Goal: Use online tool/utility: Utilize a website feature to perform a specific function

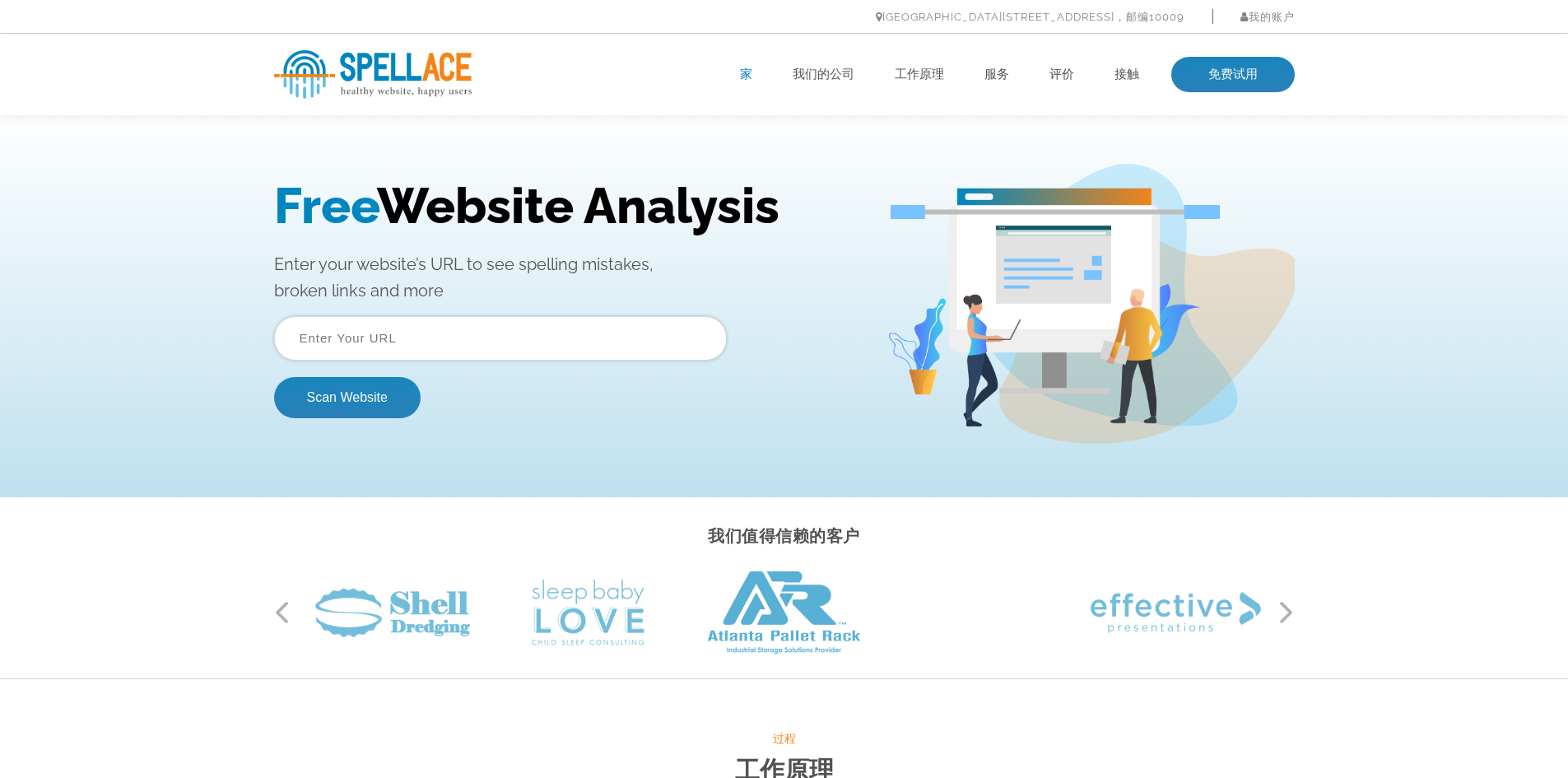
click at [554, 322] on input "text" at bounding box center [500, 338] width 453 height 45
paste input "Convenient"
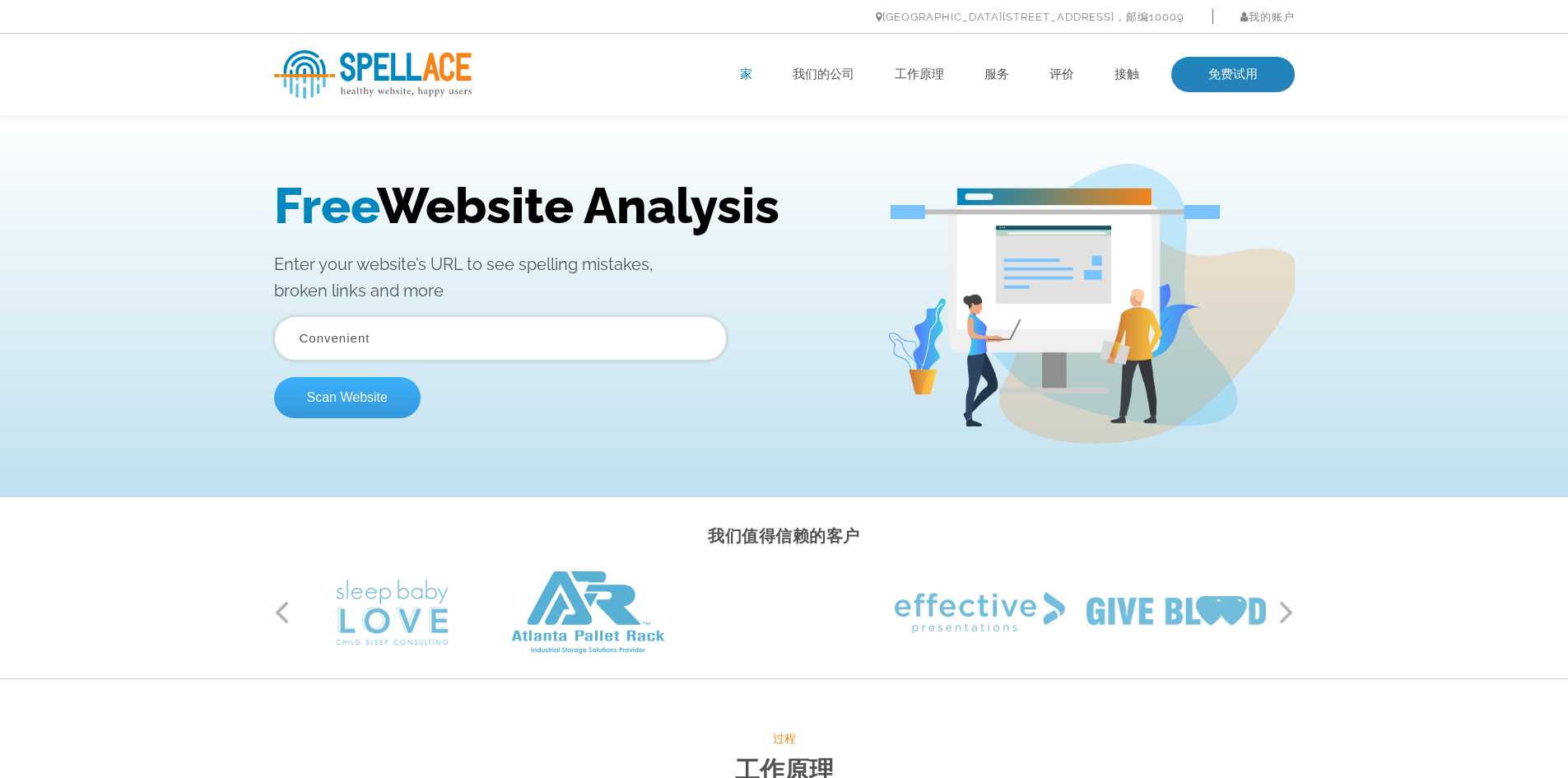
click at [367, 407] on button "Scan Website" at bounding box center [347, 397] width 147 height 41
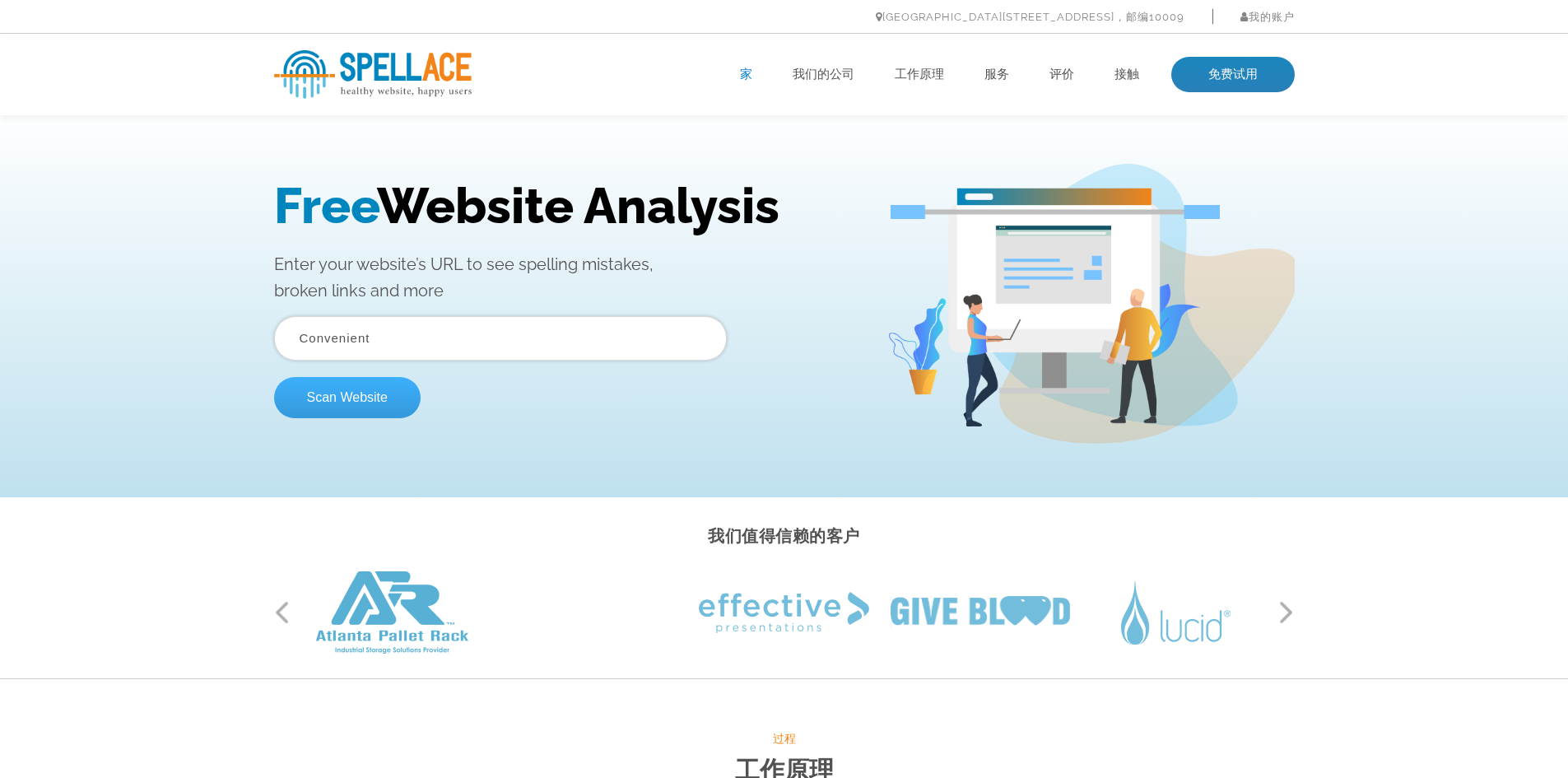
click at [377, 395] on button "Scan Website" at bounding box center [347, 397] width 147 height 41
click at [438, 342] on input "text" at bounding box center [500, 338] width 453 height 45
paste input "https://www.amzwires.com/"
type input "https://www.amzwires.com/"
click at [374, 398] on button "Scan Website" at bounding box center [347, 397] width 147 height 41
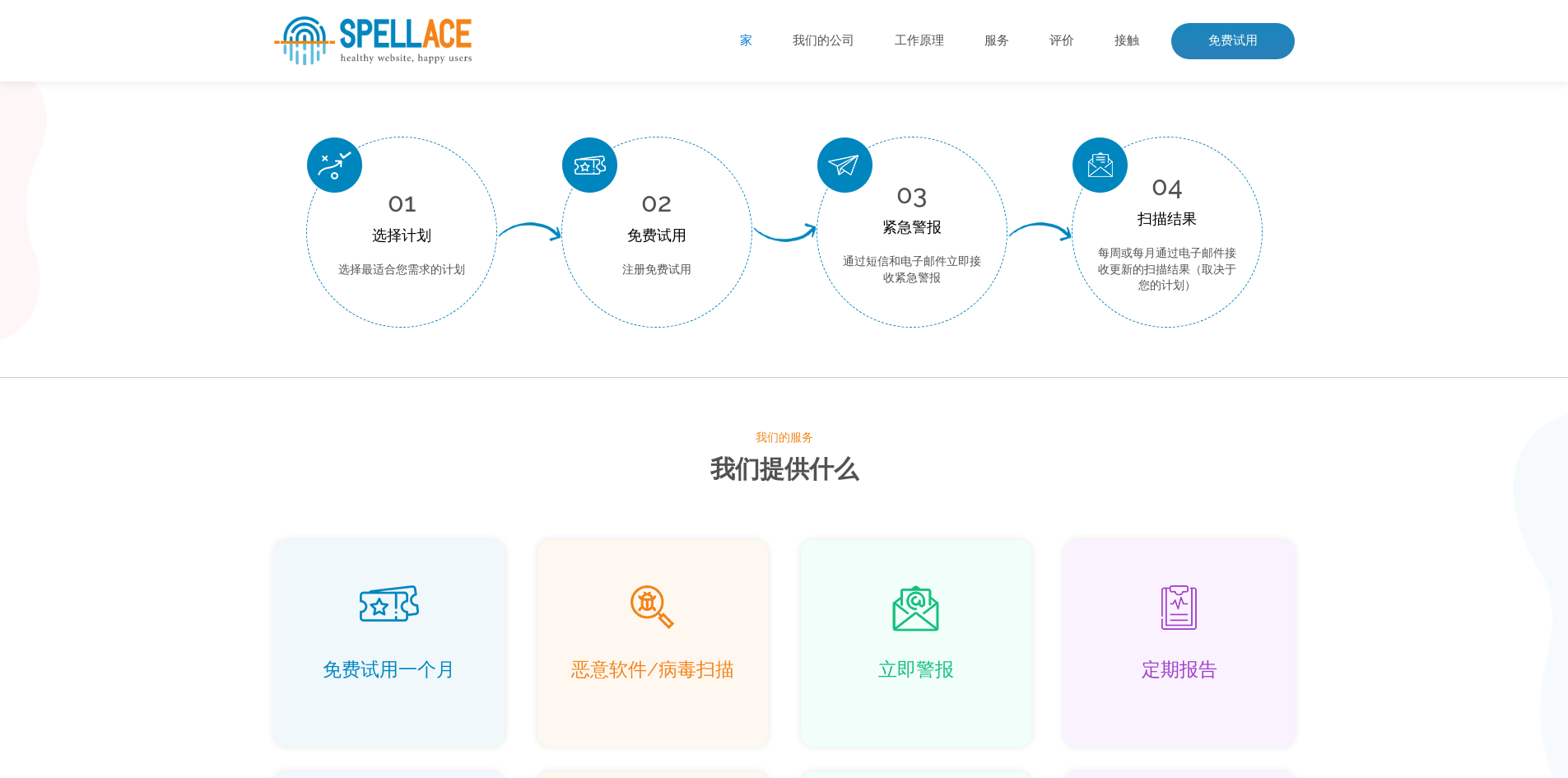
scroll to position [741, 0]
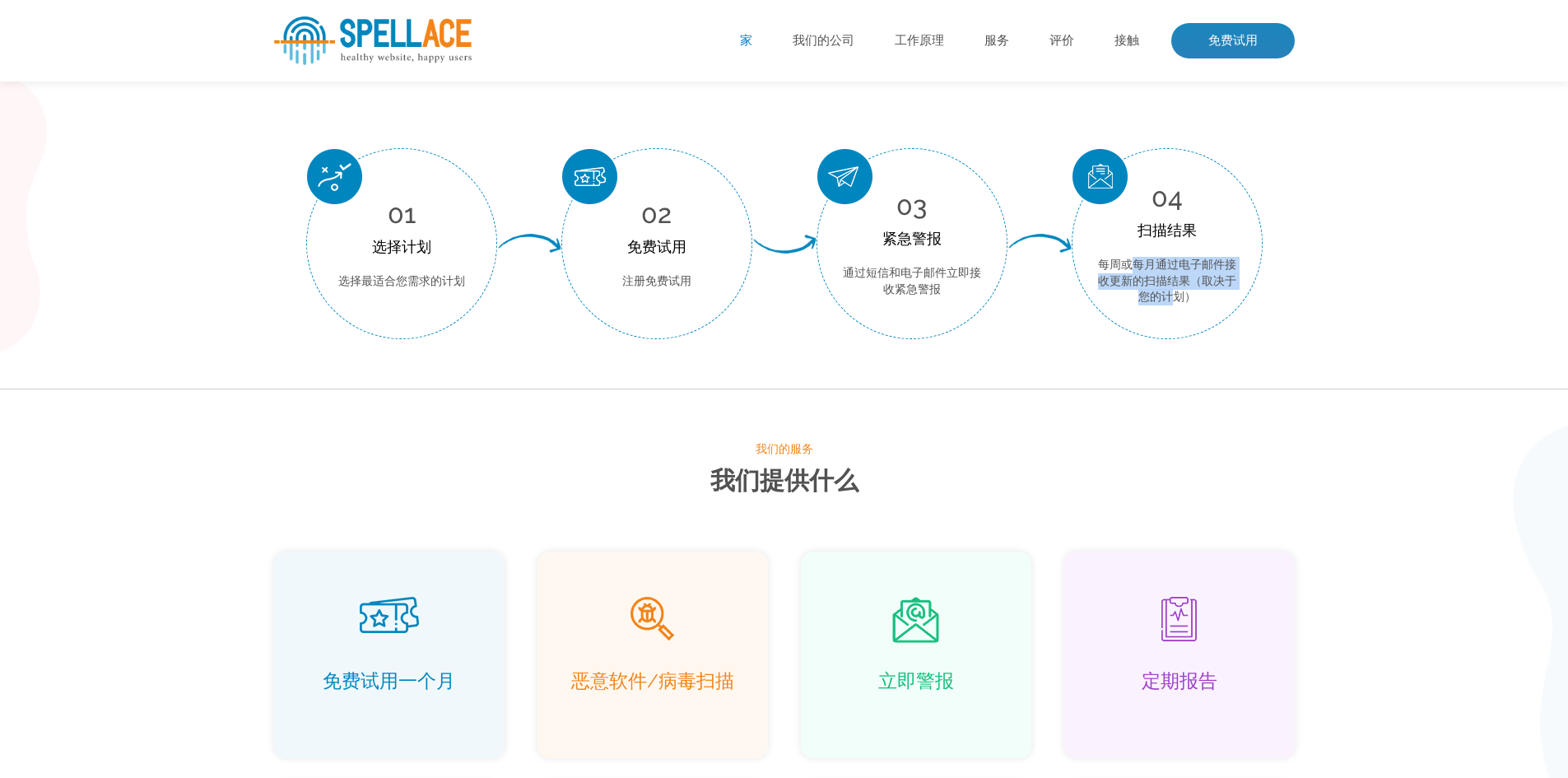
drag, startPoint x: 1129, startPoint y: 262, endPoint x: 1174, endPoint y: 296, distance: 56.4
click at [1174, 296] on font "每周或每月通过电子邮件接收更新的扫描结果（取决于您的计划）" at bounding box center [1166, 280] width 138 height 45
click at [1163, 294] on font "每周或每月通过电子邮件接收更新的扫描结果（取决于您的计划）" at bounding box center [1166, 280] width 138 height 45
drag, startPoint x: 1105, startPoint y: 260, endPoint x: 1196, endPoint y: 294, distance: 97.1
click at [1196, 294] on p "每周或每月通过电子邮件接收更新的扫描结果（取决于您的计划）" at bounding box center [1167, 280] width 140 height 49
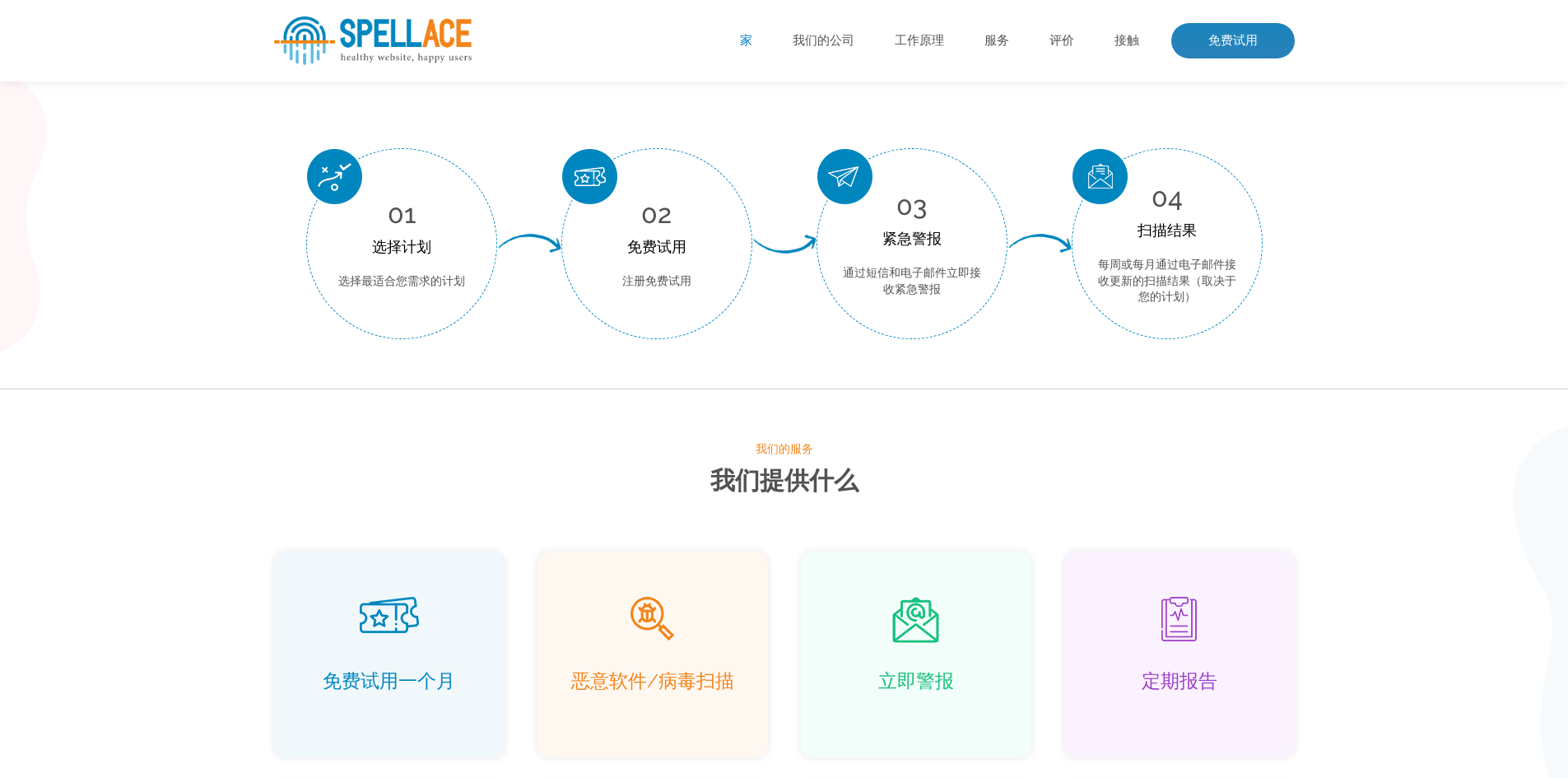
click at [953, 285] on p "通过短信和电子邮件立即接收紧急警报" at bounding box center [912, 281] width 140 height 32
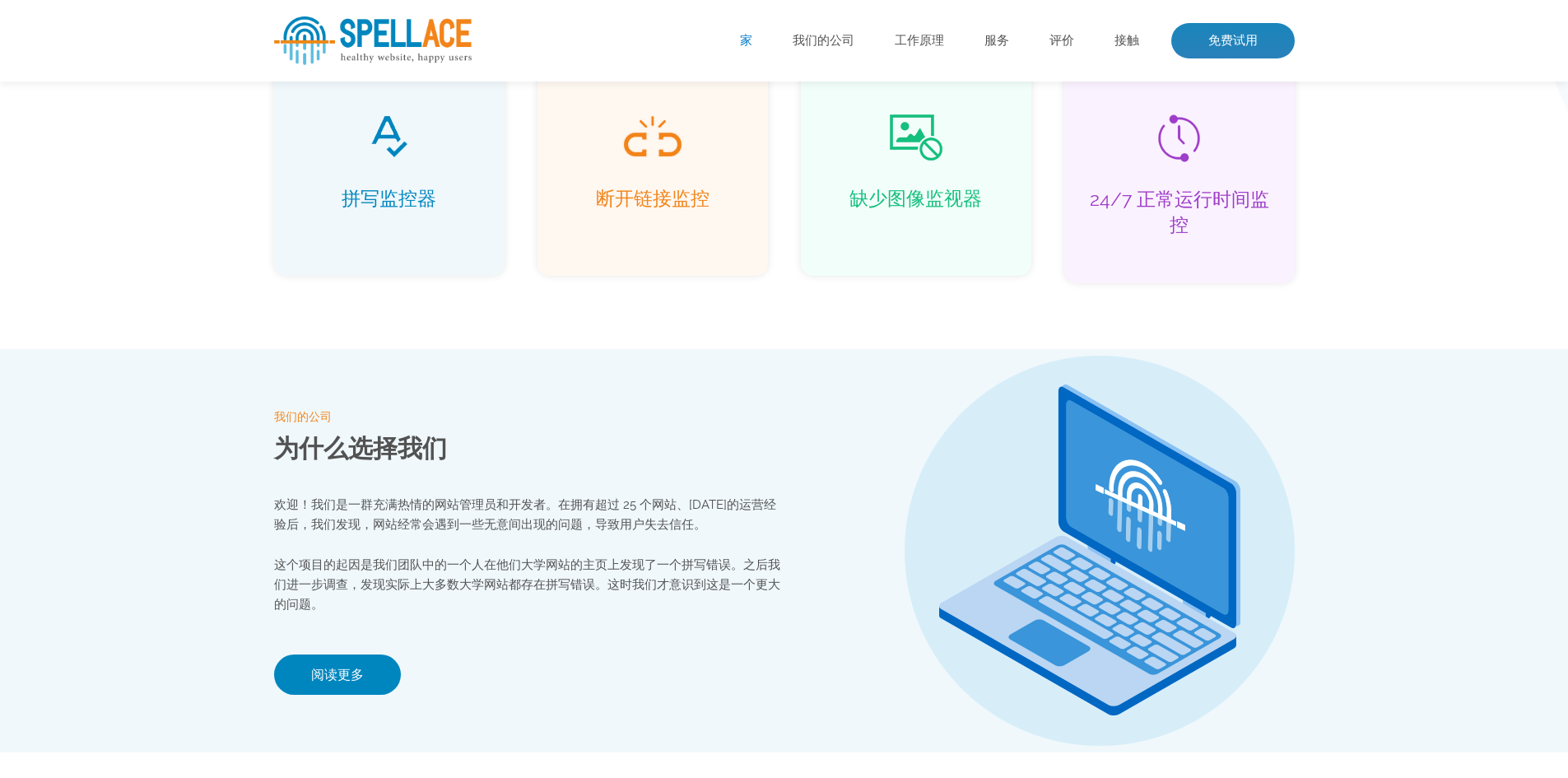
scroll to position [1646, 0]
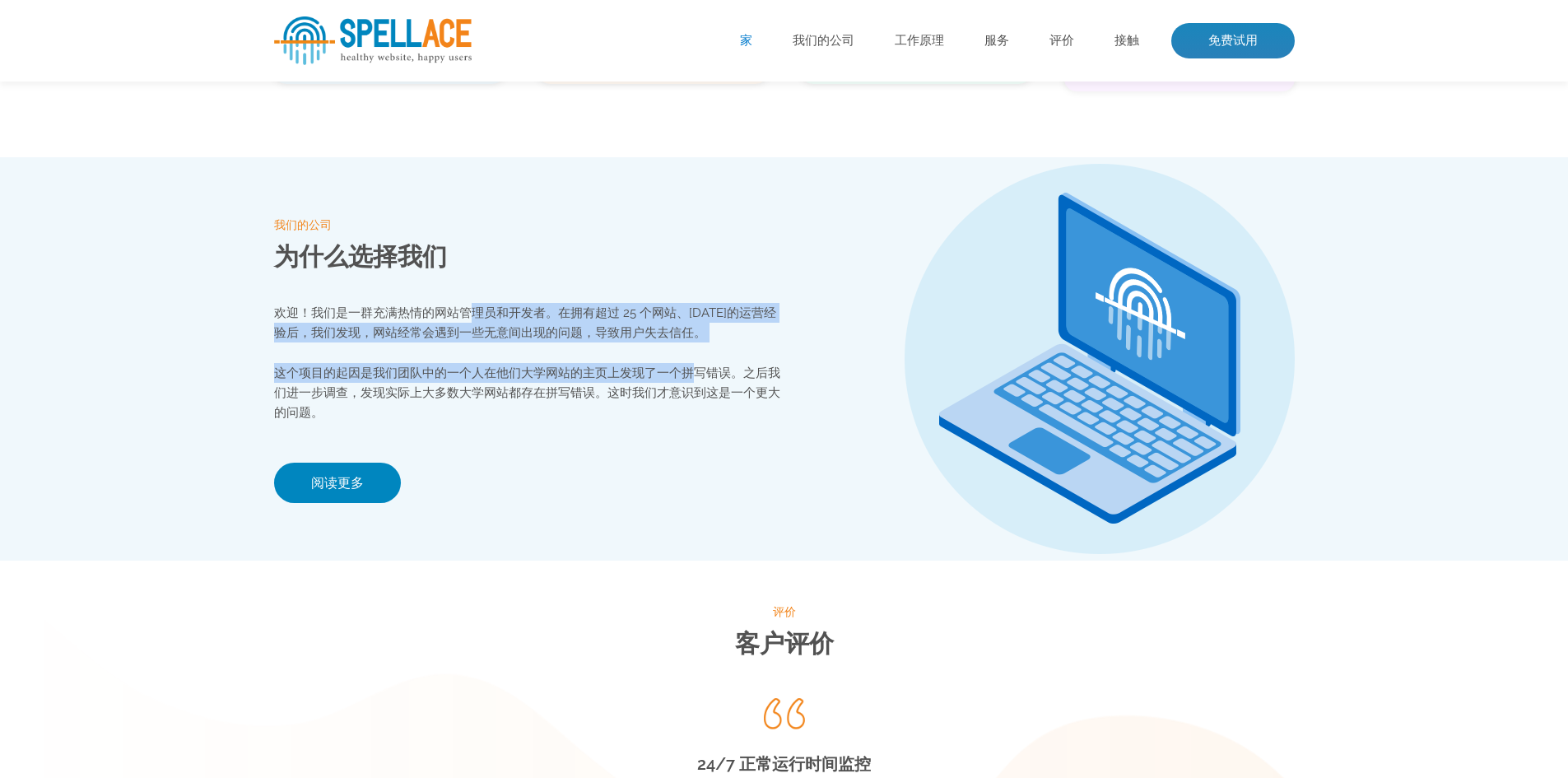
drag, startPoint x: 466, startPoint y: 318, endPoint x: 694, endPoint y: 361, distance: 232.0
click at [694, 361] on div "欢迎！我们是一群充满热情的网站管理员和开发者。在拥有超过 25 个网站、40 年的运营经验后，我们发现，网站经常会遇到一些无意间出现的问题，导致用户失去信任。…" at bounding box center [529, 362] width 510 height 119
click at [510, 336] on font "欢迎！我们是一群充满热情的网站管理员和开发者。在拥有超过 25 个网站、40 年的运营经验后，我们发现，网站经常会遇到一些无意间出现的问题，导致用户失去信任。" at bounding box center [525, 322] width 502 height 35
click at [467, 306] on div "我们的公司 为什么选择我们 欢迎！我们是一群充满热情的网站管理员和开发者。在拥有超过 25 个网站、40 年的运营经验后，我们发现，网站经常会遇到一些无意间出…" at bounding box center [529, 359] width 510 height 403
drag, startPoint x: 424, startPoint y: 308, endPoint x: 701, endPoint y: 387, distance: 288.0
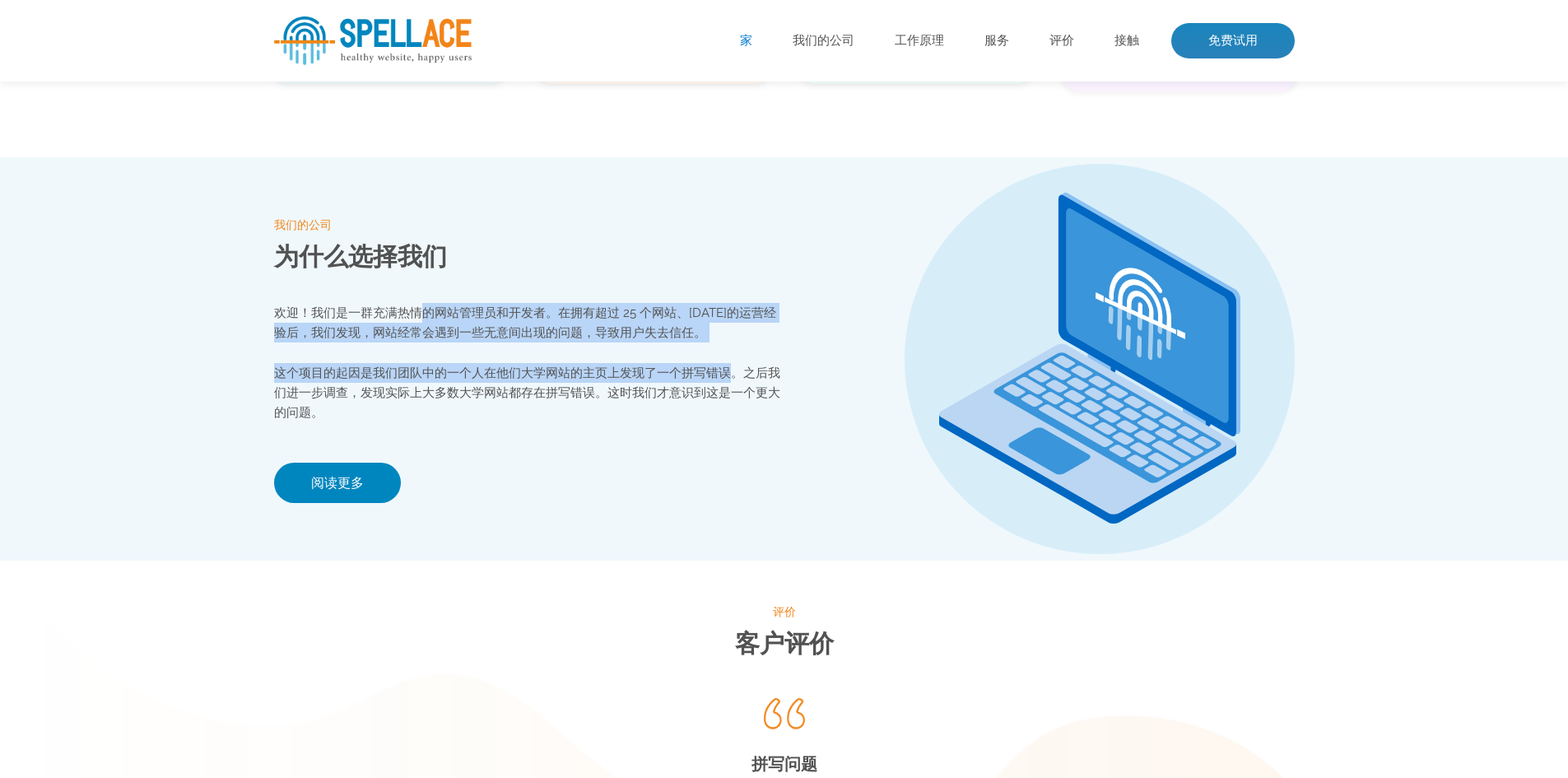
click at [731, 387] on div "欢迎！我们是一群充满热情的网站管理员和开发者。在拥有超过 25 个网站、40 年的运营经验后，我们发现，网站经常会遇到一些无意间出现的问题，导致用户失去信任。…" at bounding box center [529, 362] width 510 height 119
click at [602, 361] on div "欢迎！我们是一群充满热情的网站管理员和开发者。在拥有超过 25 个网站、40 年的运营经验后，我们发现，网站经常会遇到一些无意间出现的问题，导致用户失去信任。…" at bounding box center [529, 362] width 510 height 119
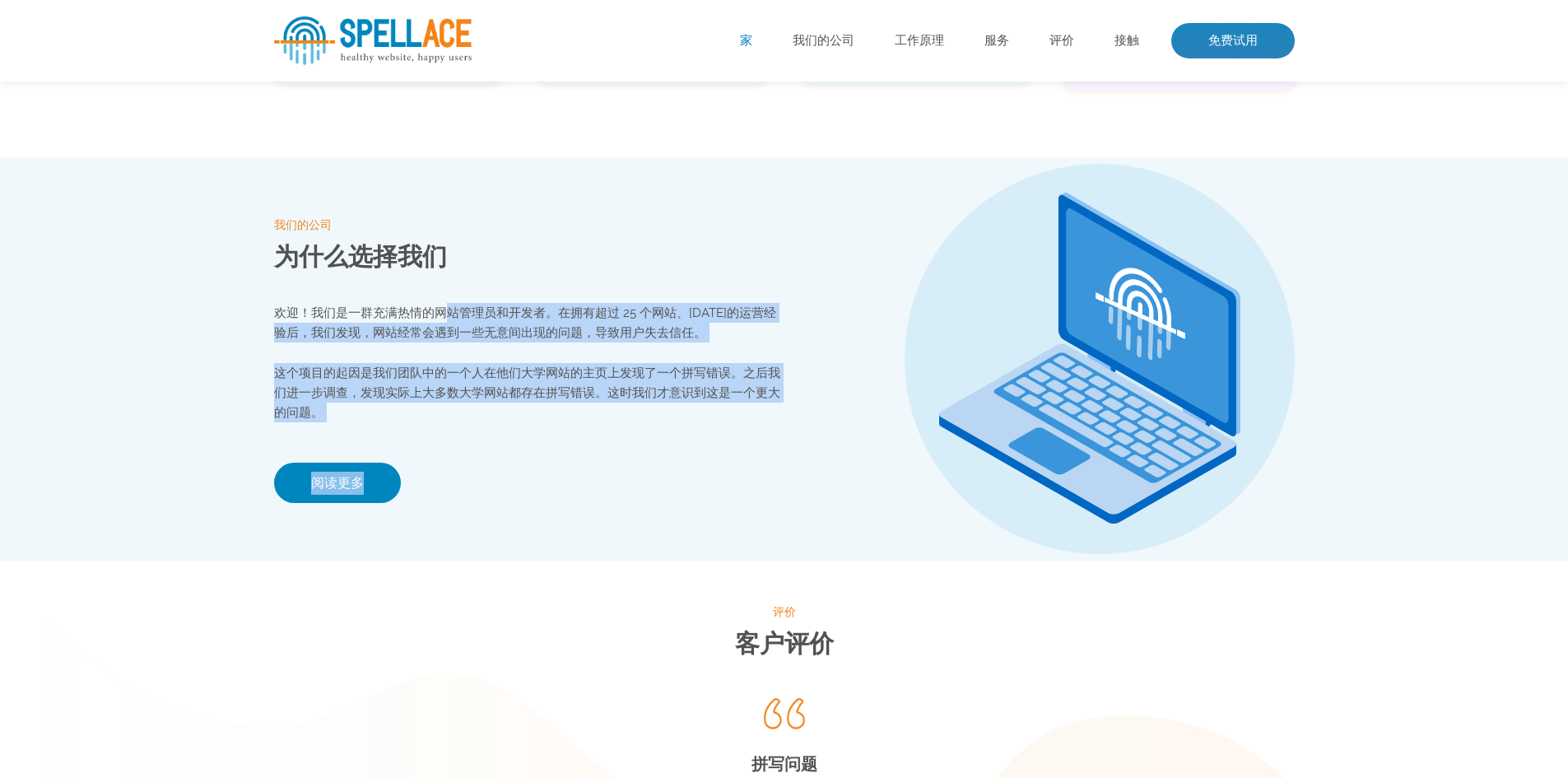
drag, startPoint x: 450, startPoint y: 322, endPoint x: 530, endPoint y: 444, distance: 145.9
click at [525, 438] on div "我们的公司 为什么选择我们 欢迎！我们是一群充满热情的网站管理员和开发者。在拥有超过 25 个网站、40 年的运营经验后，我们发现，网站经常会遇到一些无意间出…" at bounding box center [529, 359] width 510 height 403
click at [464, 334] on font "欢迎！我们是一群充满热情的网站管理员和开发者。在拥有超过 25 个网站、40 年的运营经验后，我们发现，网站经常会遇到一些无意间出现的问题，导致用户失去信任。" at bounding box center [525, 322] width 502 height 35
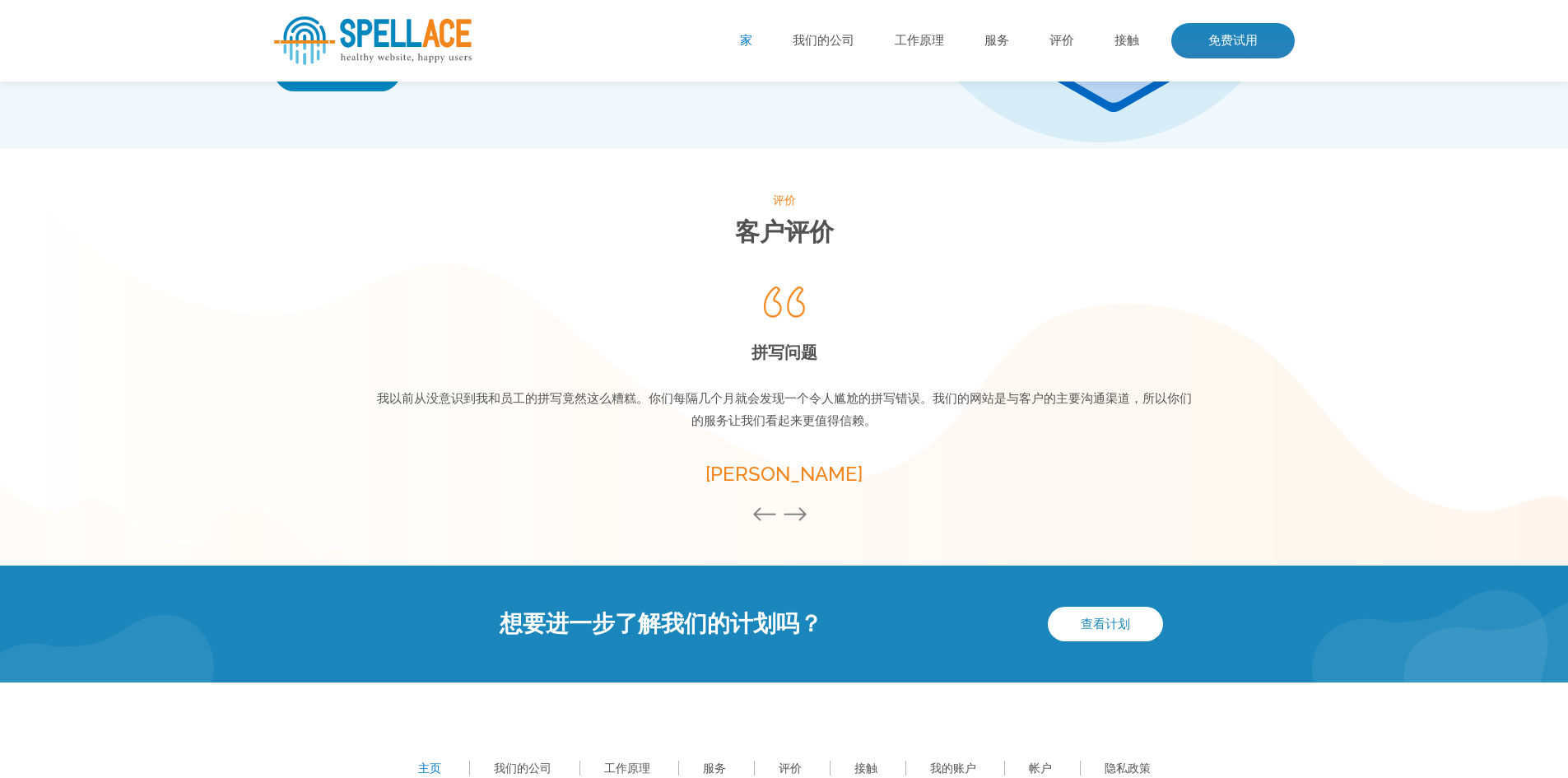
scroll to position [2160, 0]
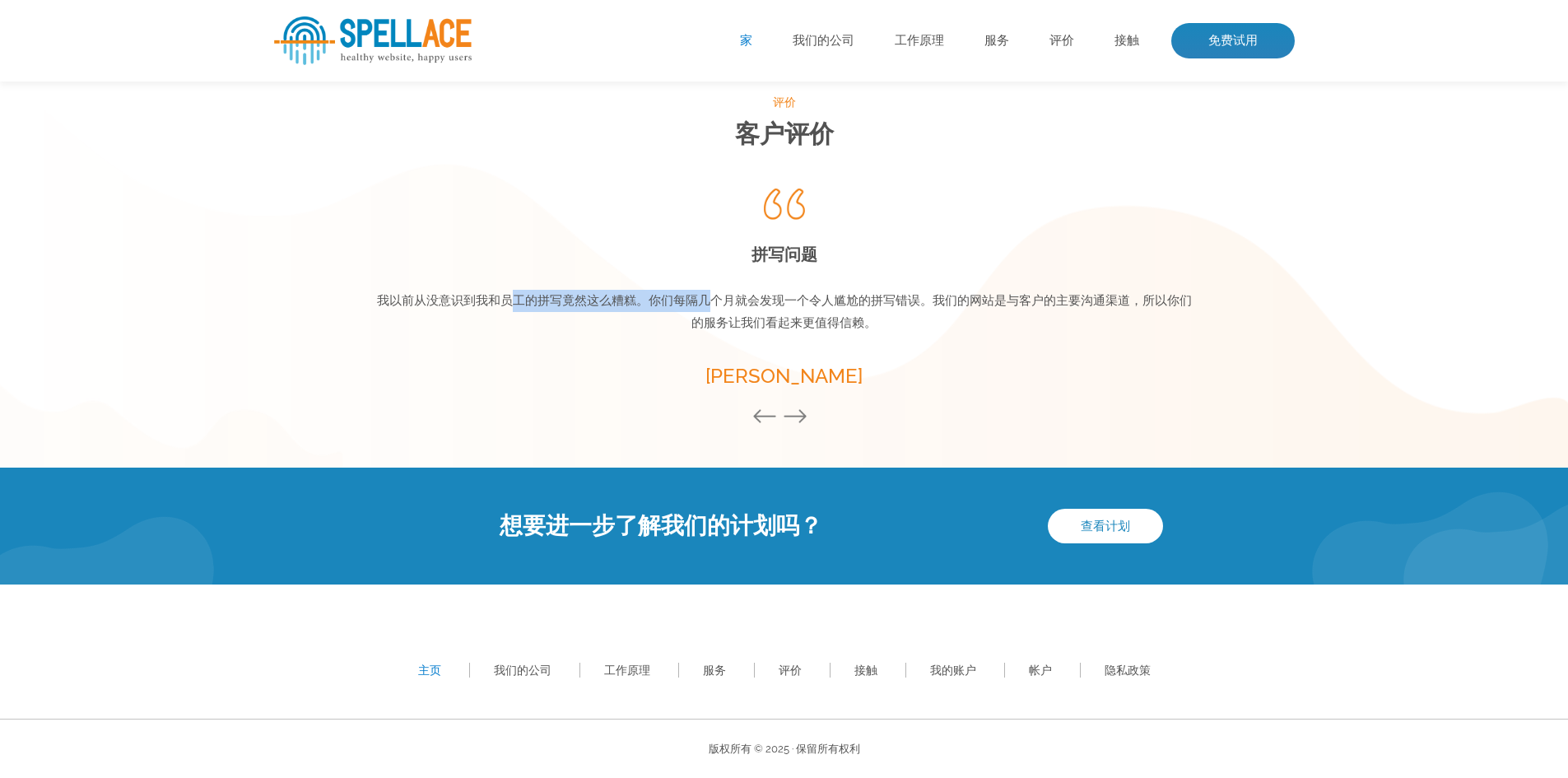
drag, startPoint x: 512, startPoint y: 303, endPoint x: 714, endPoint y: 312, distance: 202.2
click at [714, 312] on p "我以前从没意识到我和员工的拼写竟然这么糟糕。你们每隔几个月就会发现一个令人尴尬的拼写错误。我们的网站是与客户的主要沟通渠道，所以你们的服务让我们看起来更值得信…" at bounding box center [784, 312] width 824 height 45
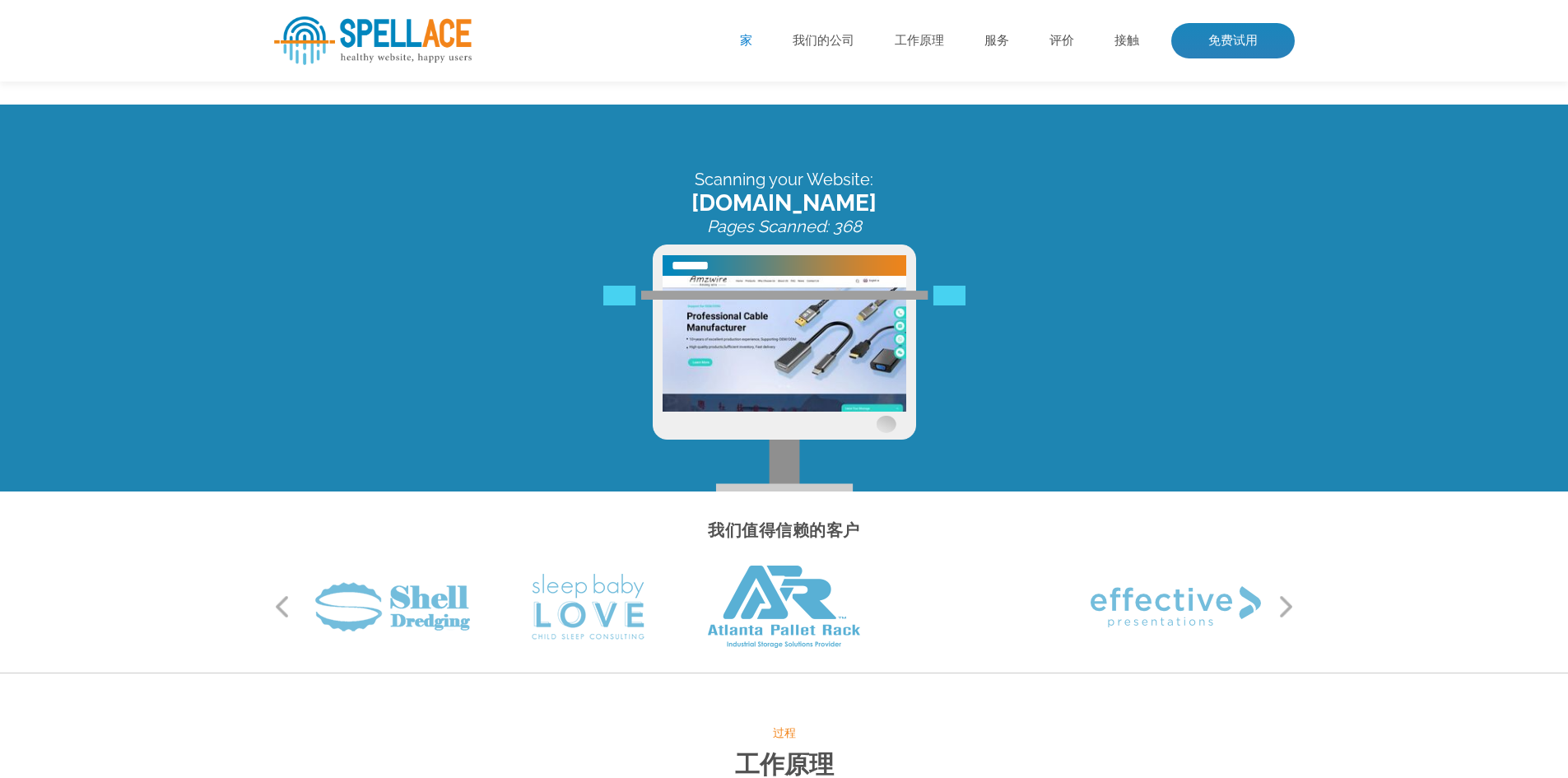
scroll to position [0, 0]
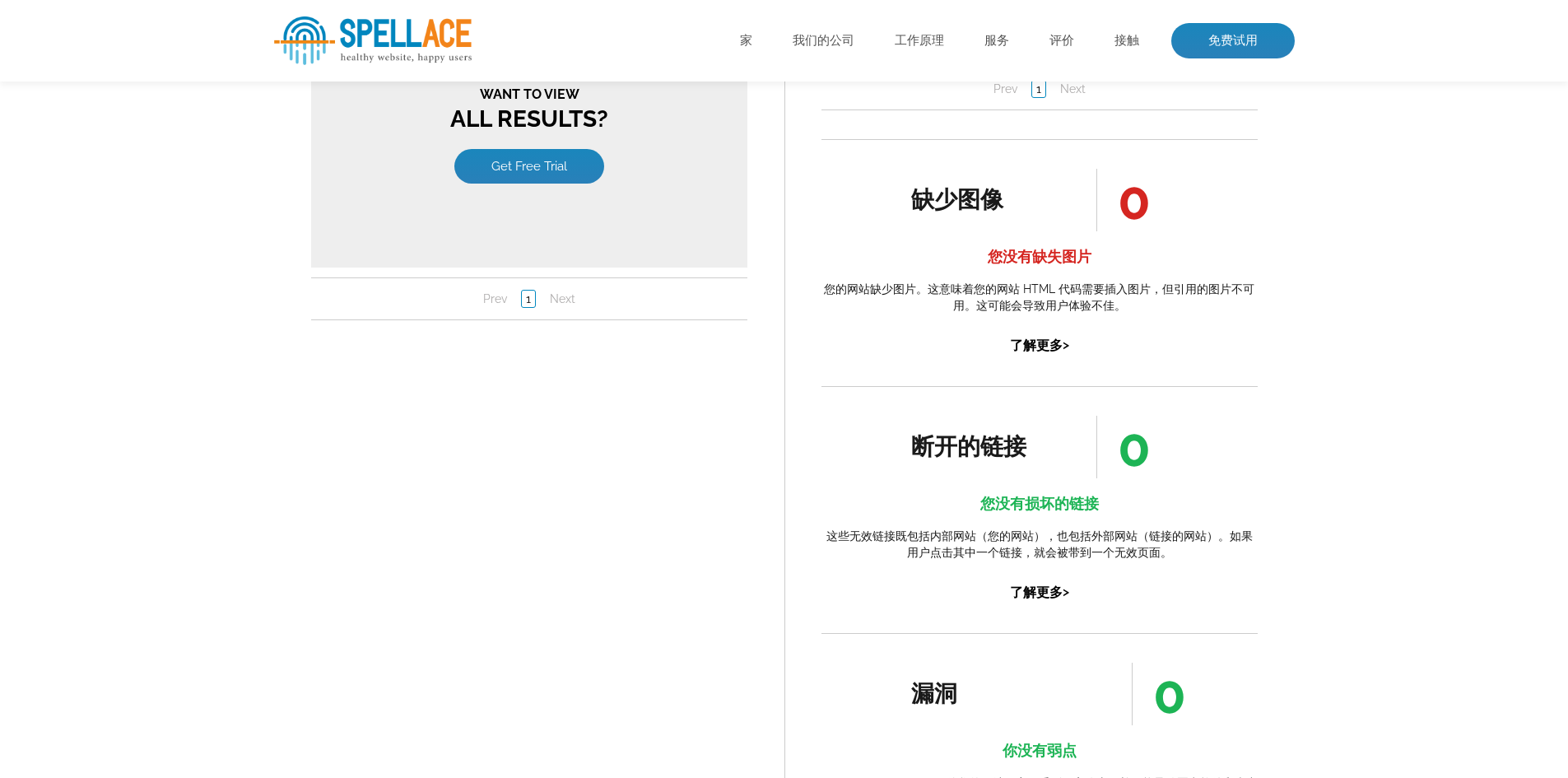
scroll to position [741, 0]
